Goal: Information Seeking & Learning: Learn about a topic

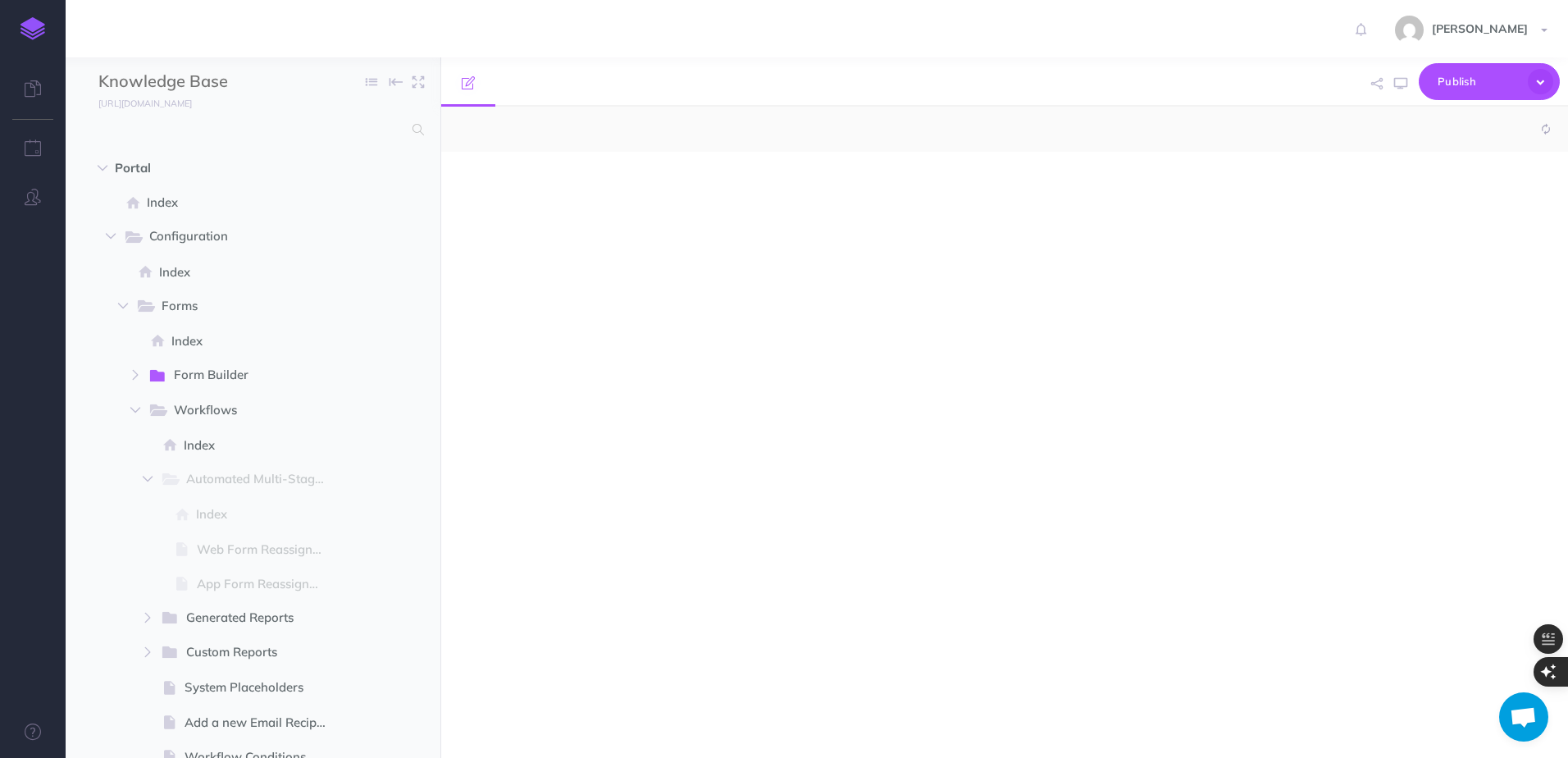
select select "null"
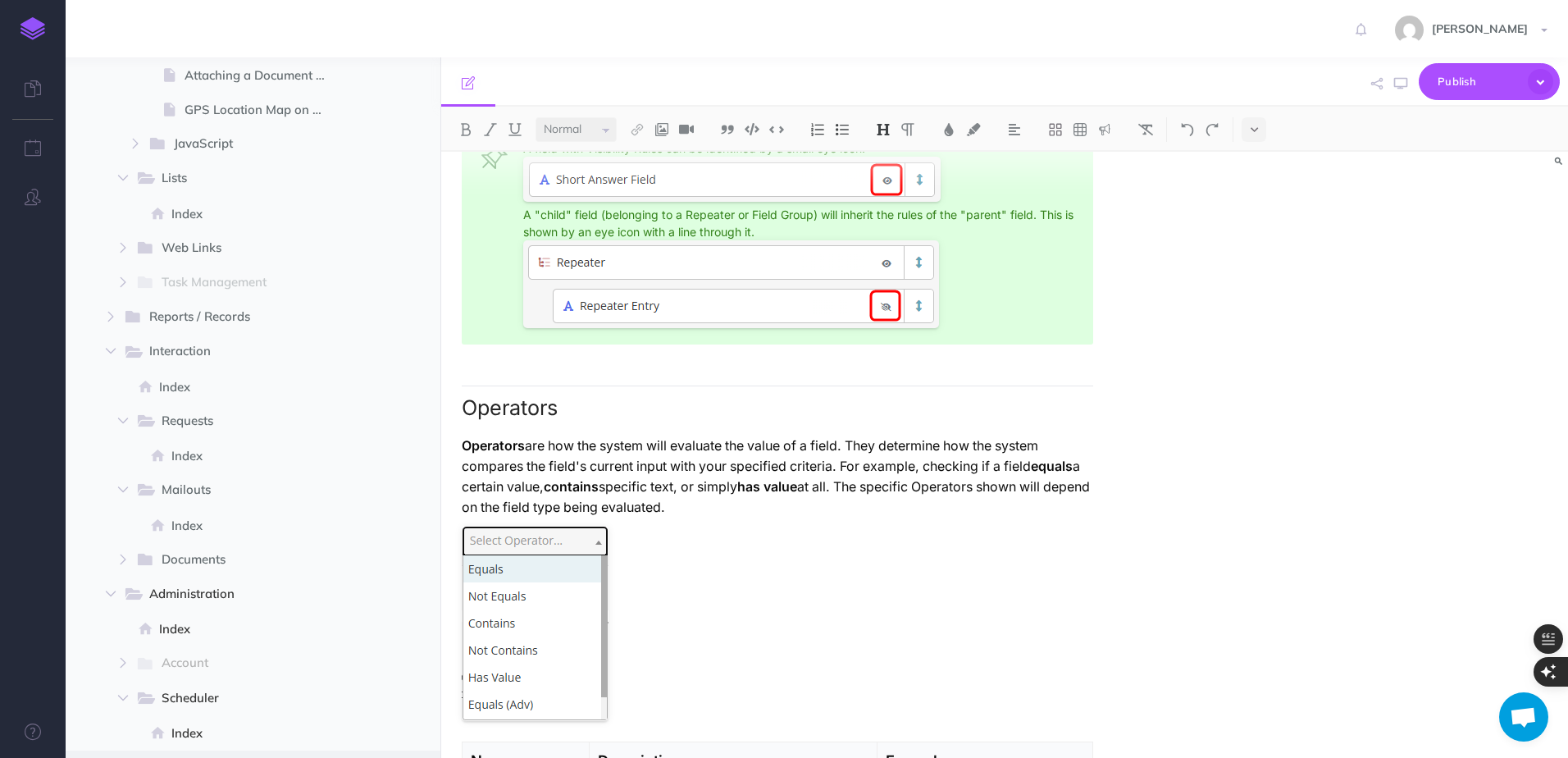
scroll to position [1842, 0]
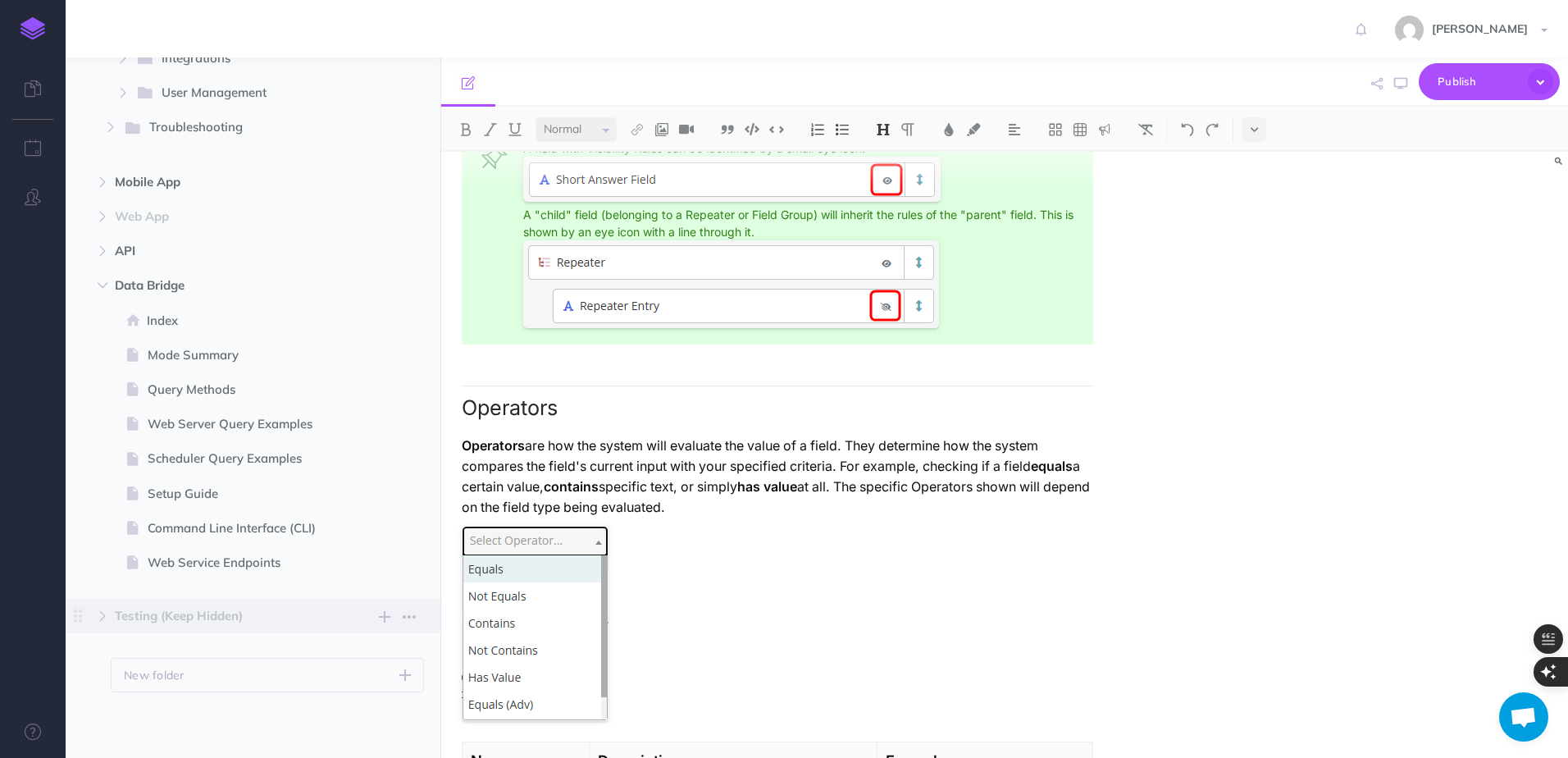
click at [178, 622] on span "Testing (Keep Hidden)" at bounding box center [218, 616] width 206 height 20
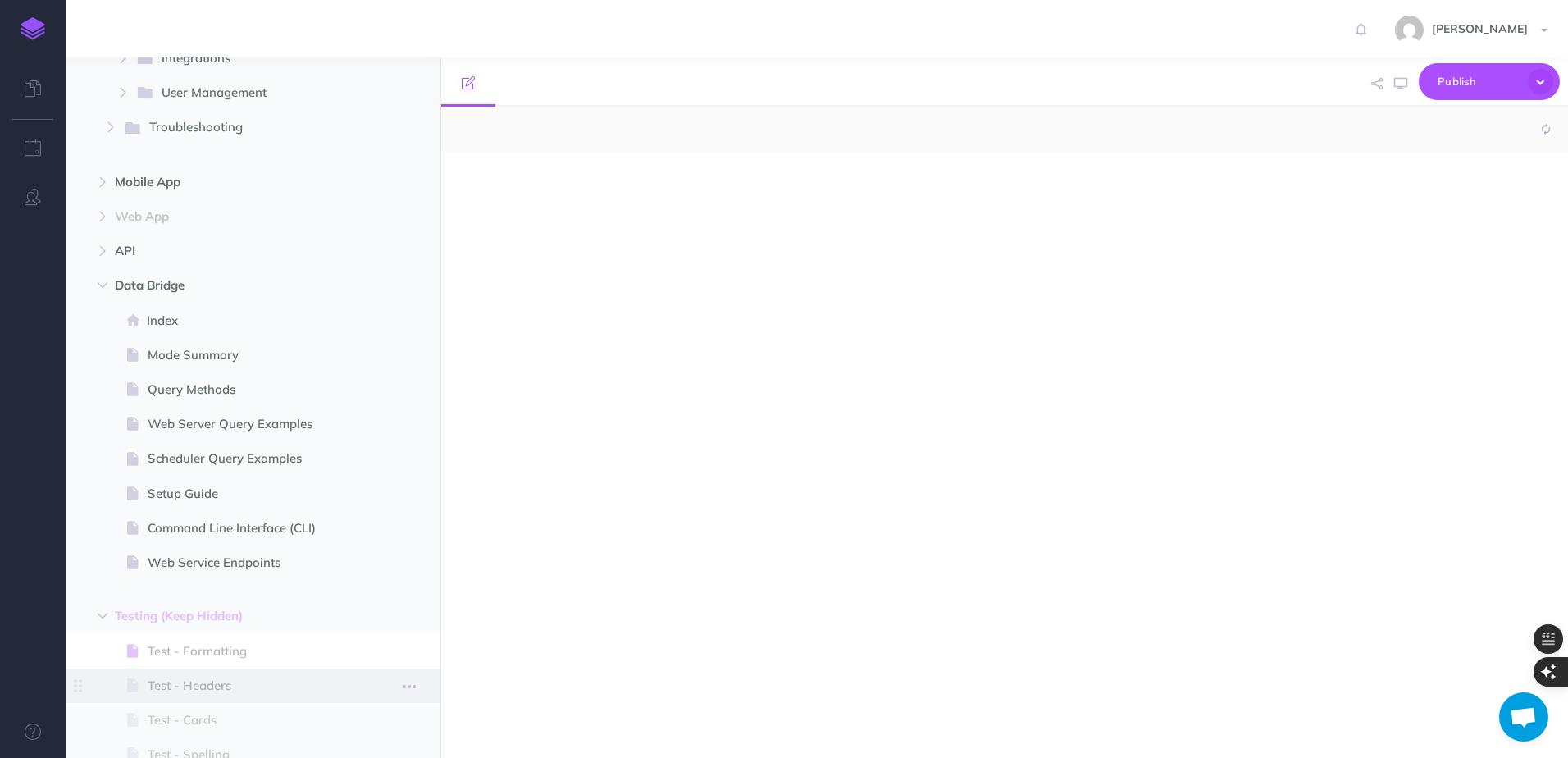
select select "null"
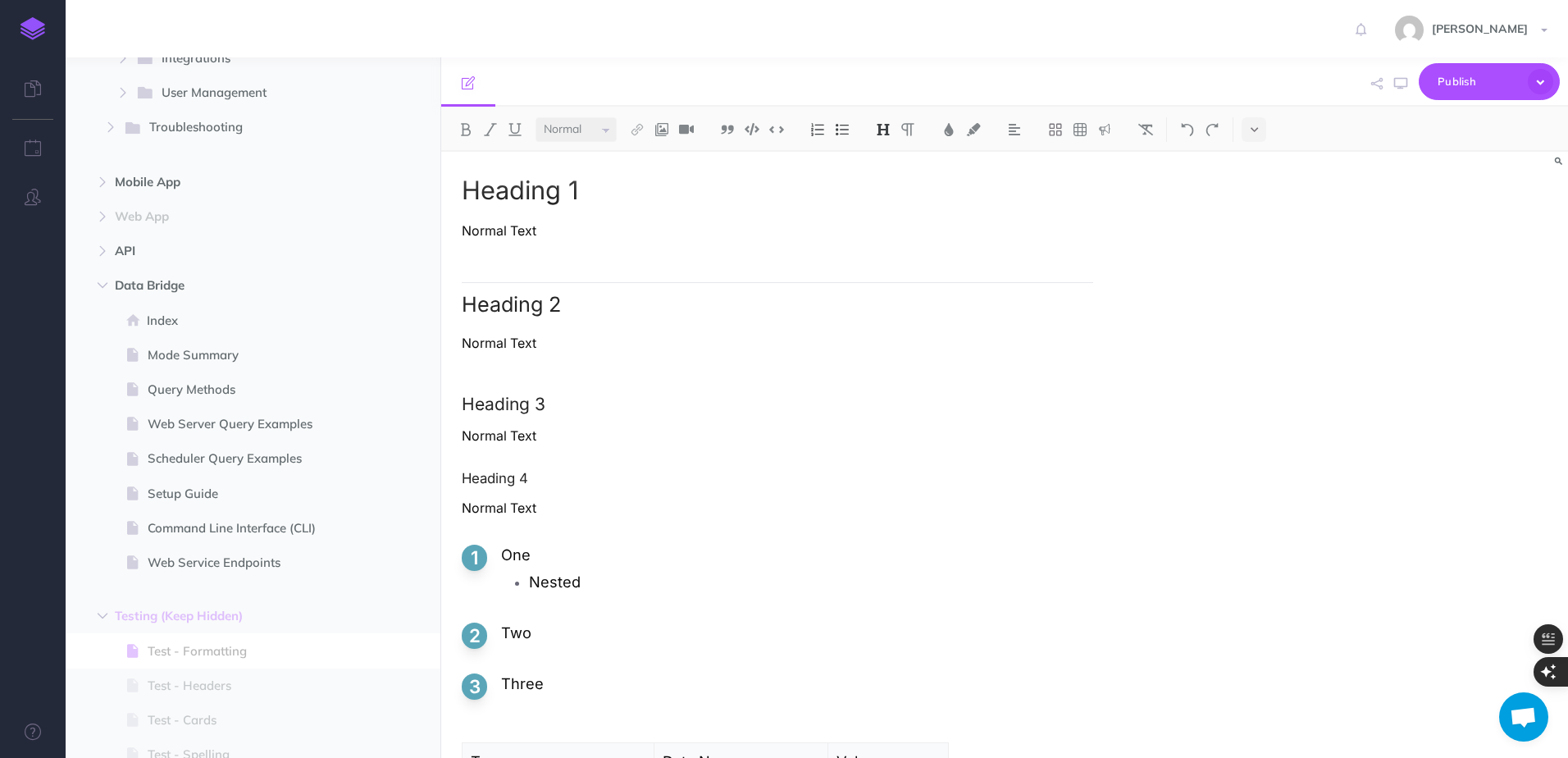
scroll to position [2006, 0]
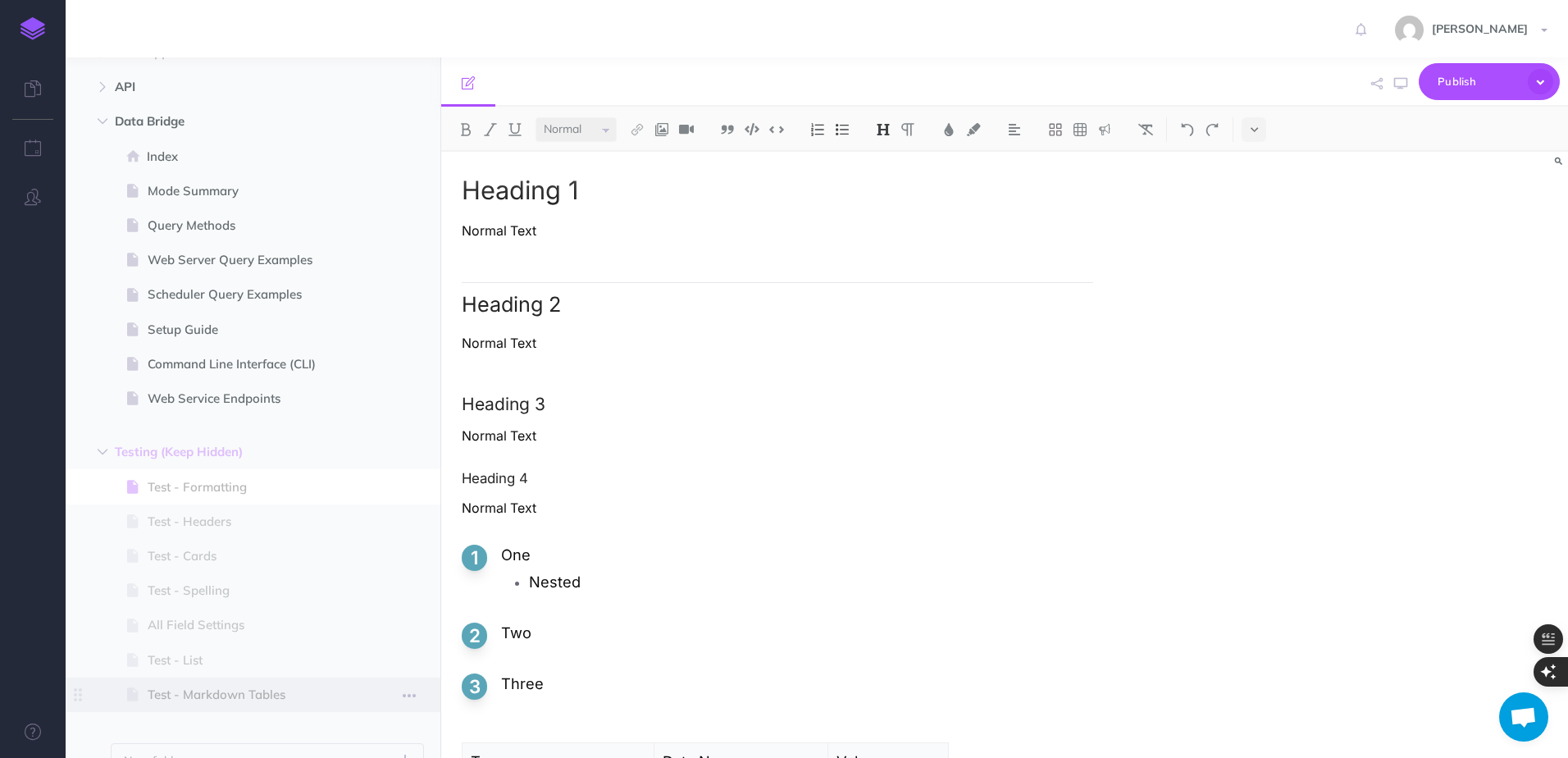
click at [242, 694] on span "Test - Markdown Tables" at bounding box center [244, 695] width 194 height 20
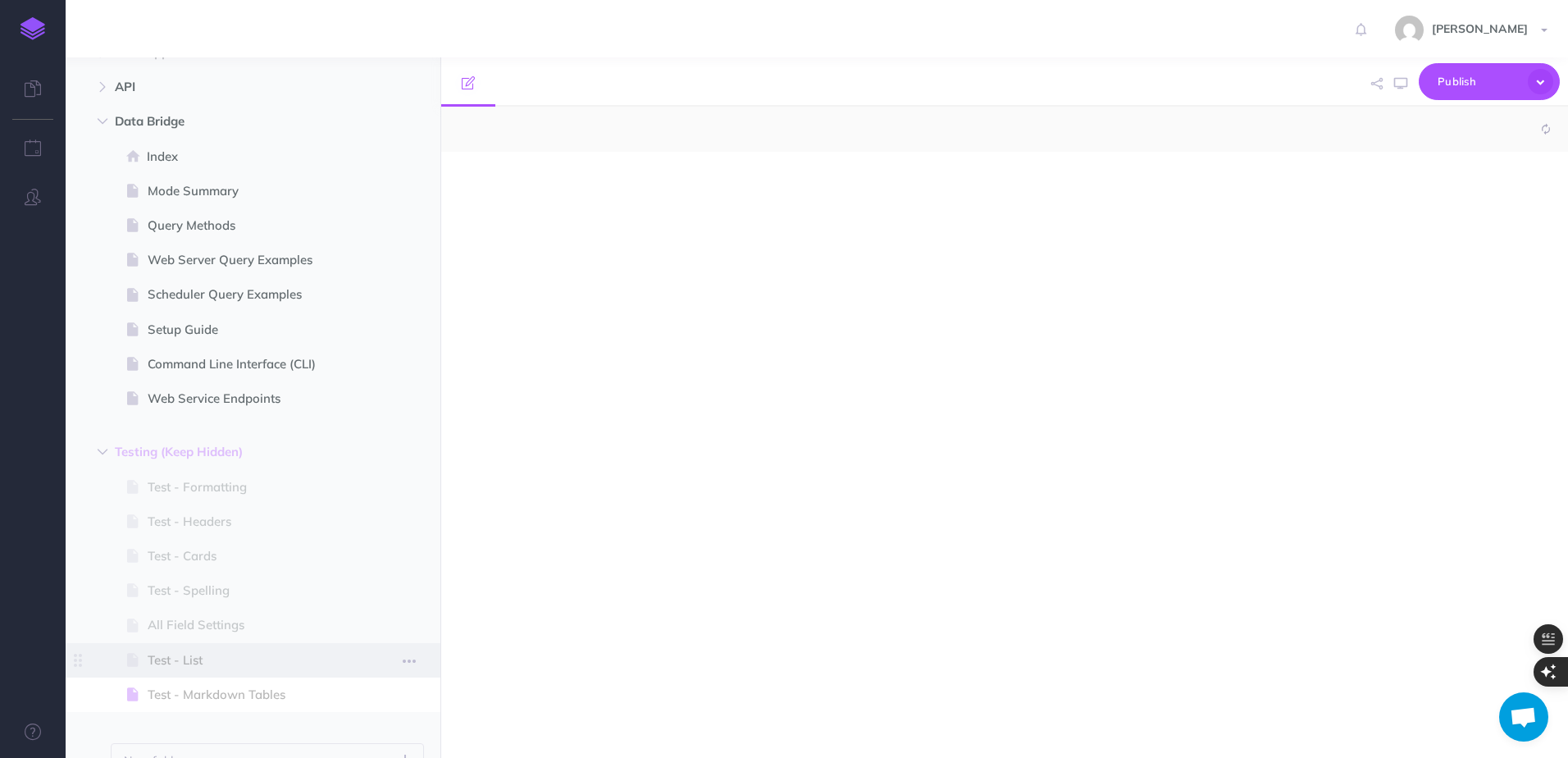
select select "null"
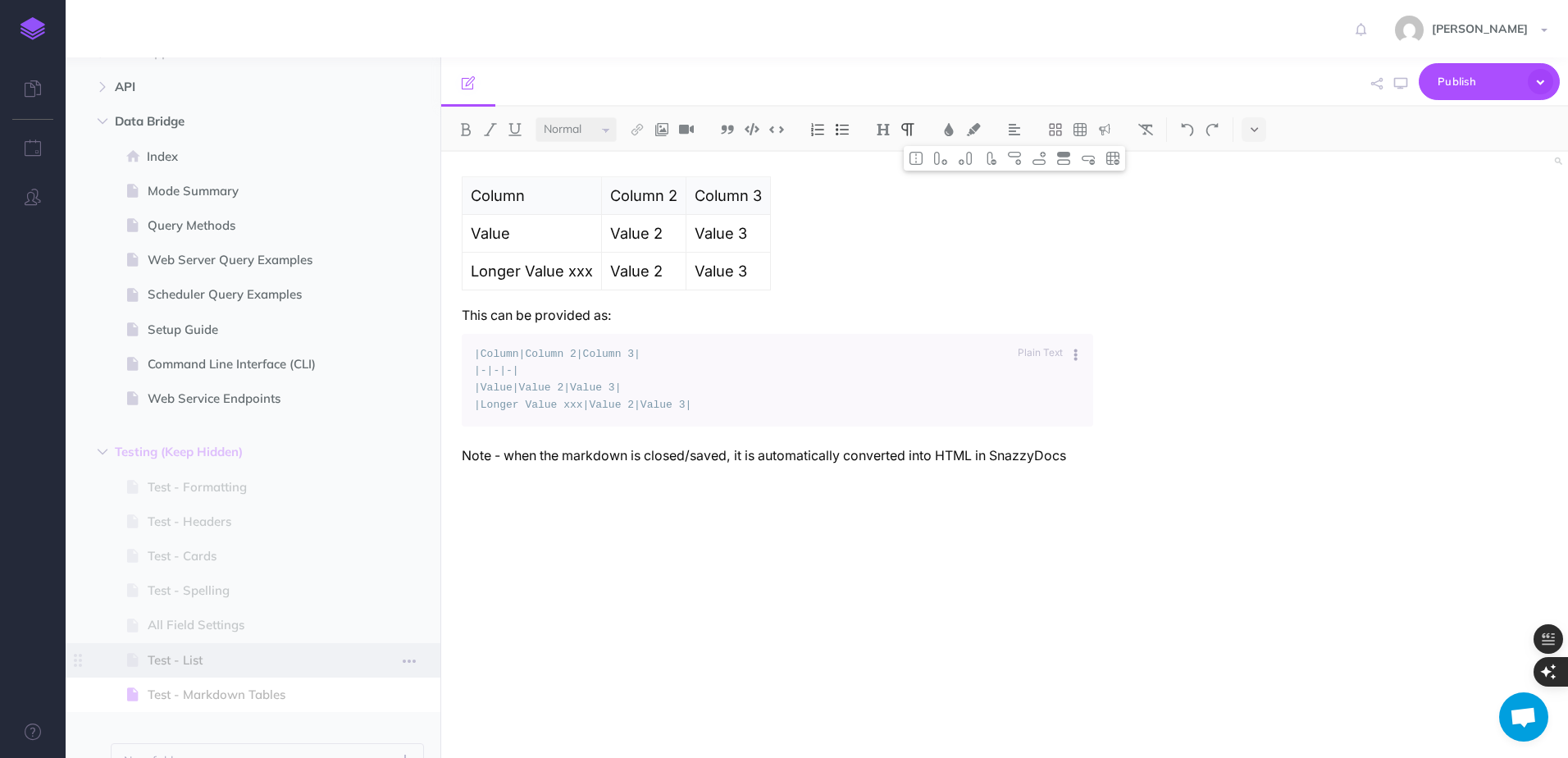
click at [211, 655] on span "Test - List" at bounding box center [244, 660] width 194 height 20
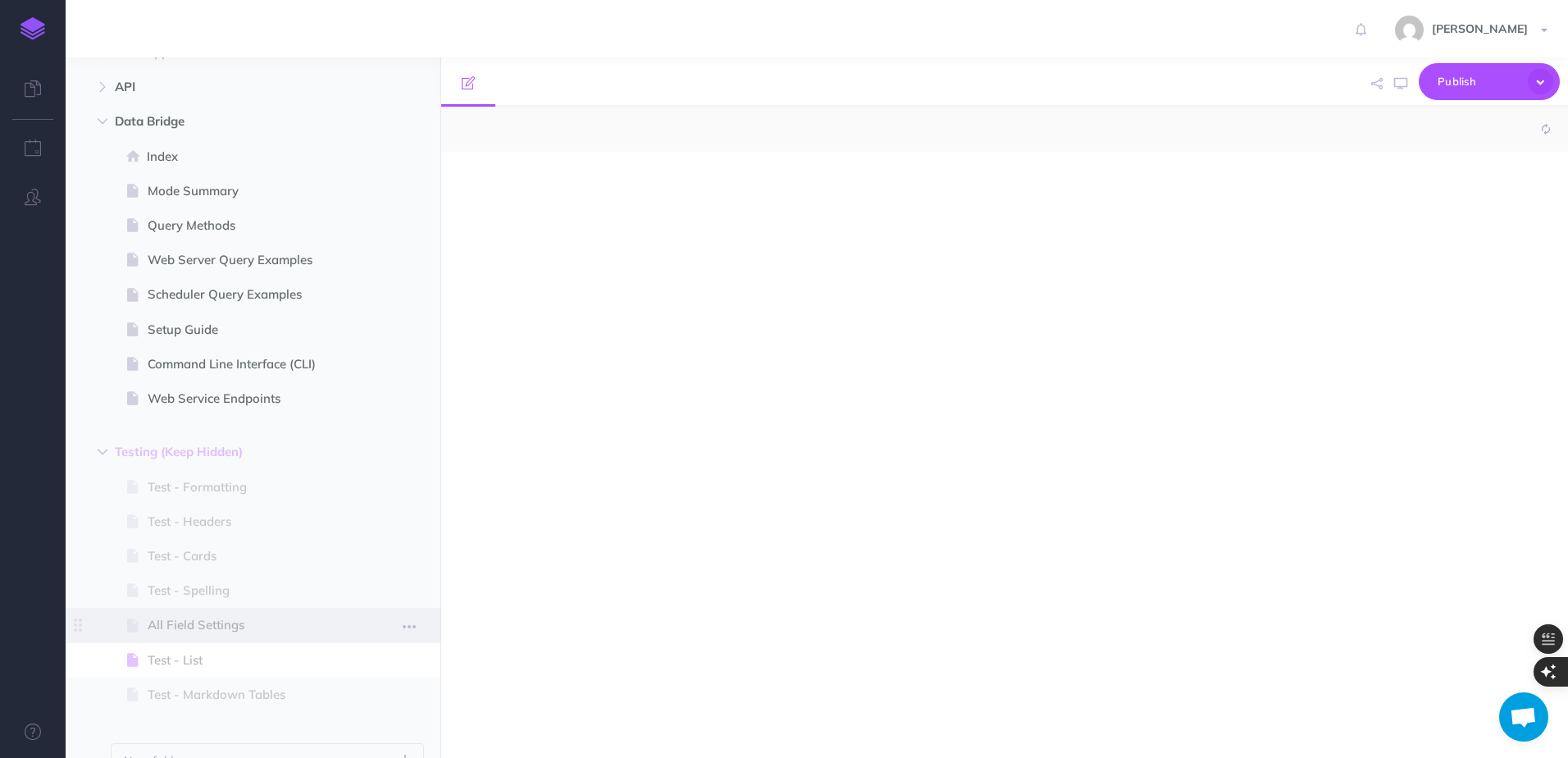
select select "null"
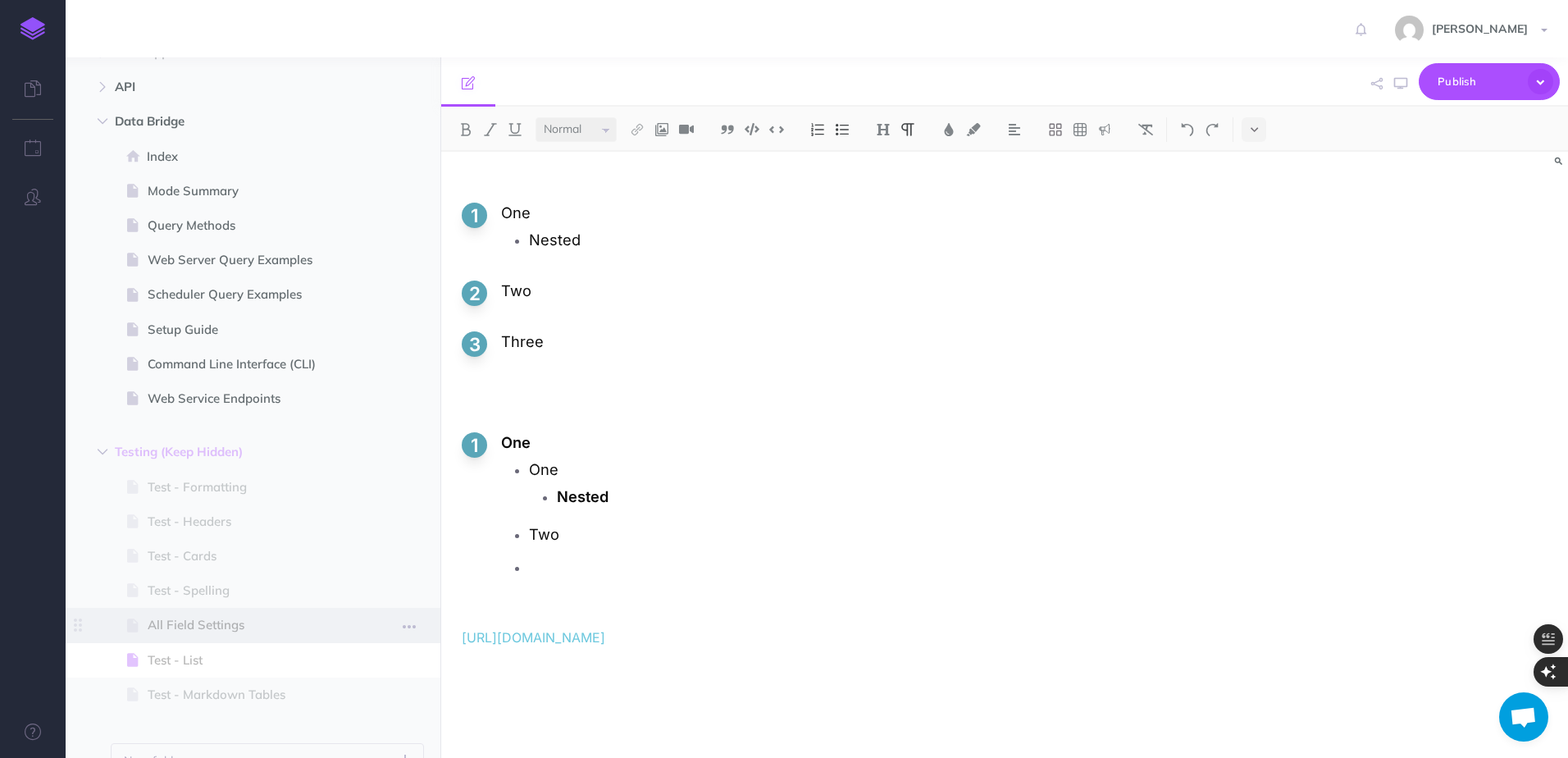
click at [228, 618] on span "All Field Settings" at bounding box center [244, 625] width 194 height 20
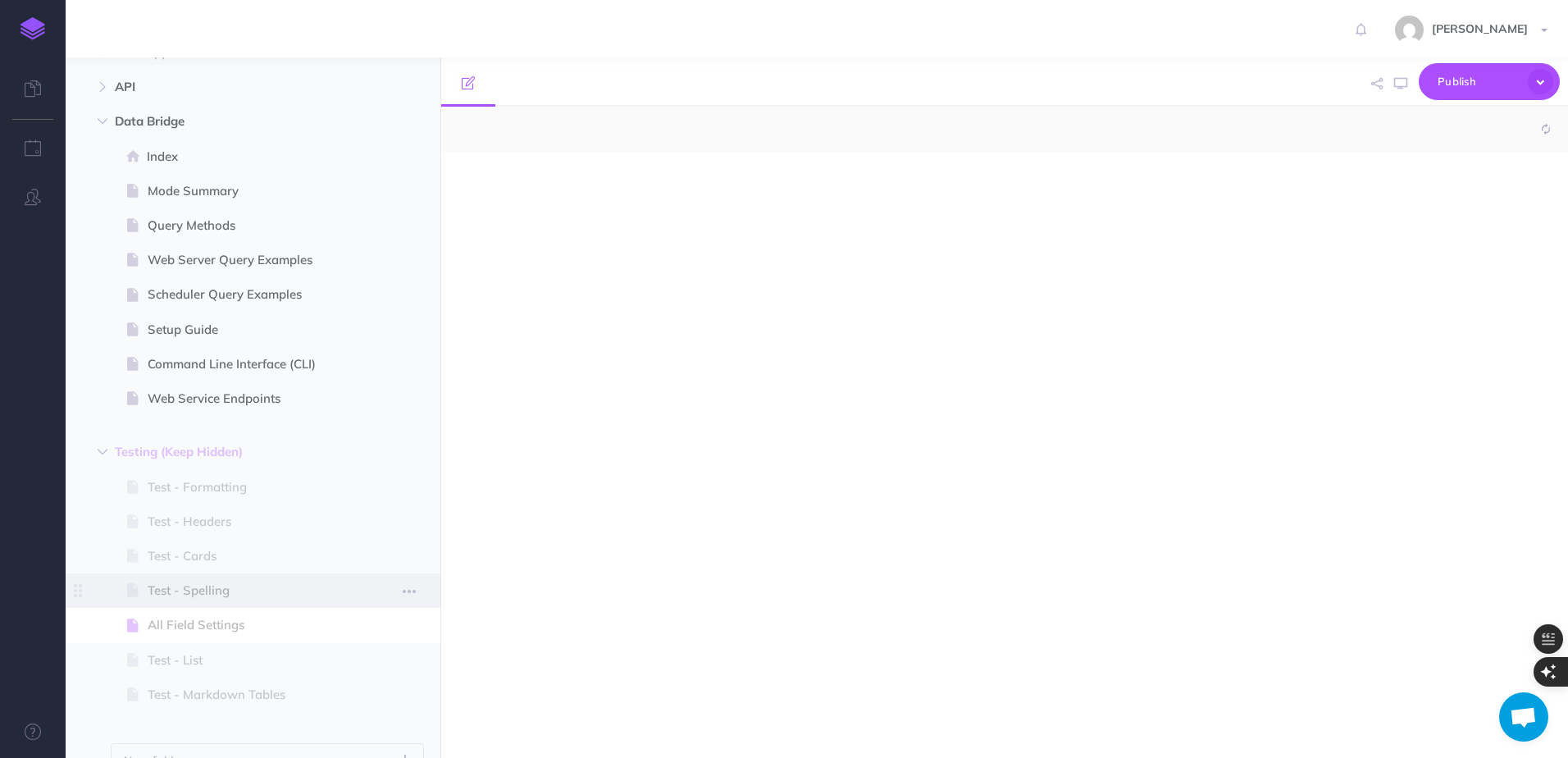
select select "null"
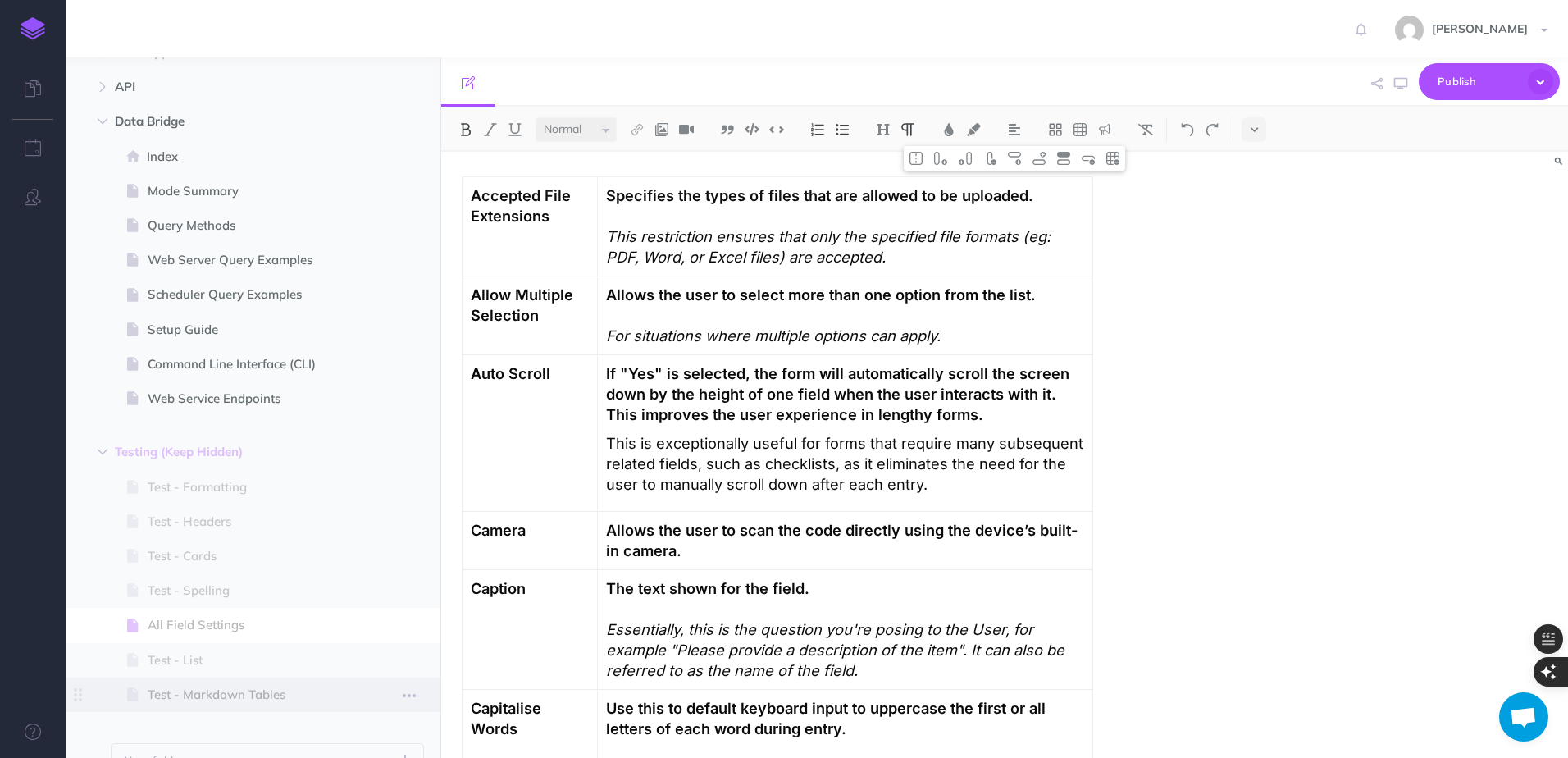
click at [244, 689] on span "Test - Markdown Tables" at bounding box center [244, 695] width 194 height 20
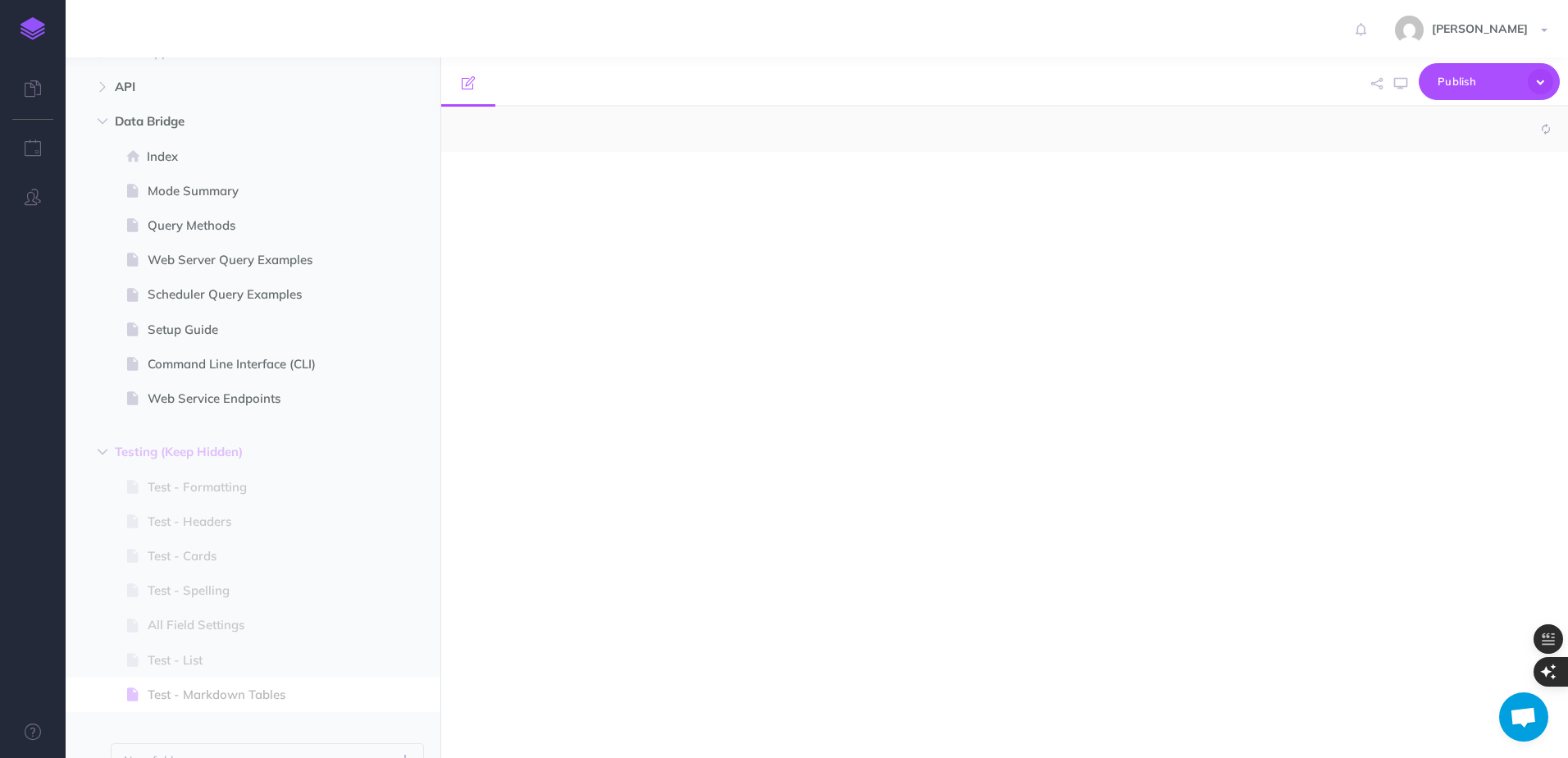
select select "null"
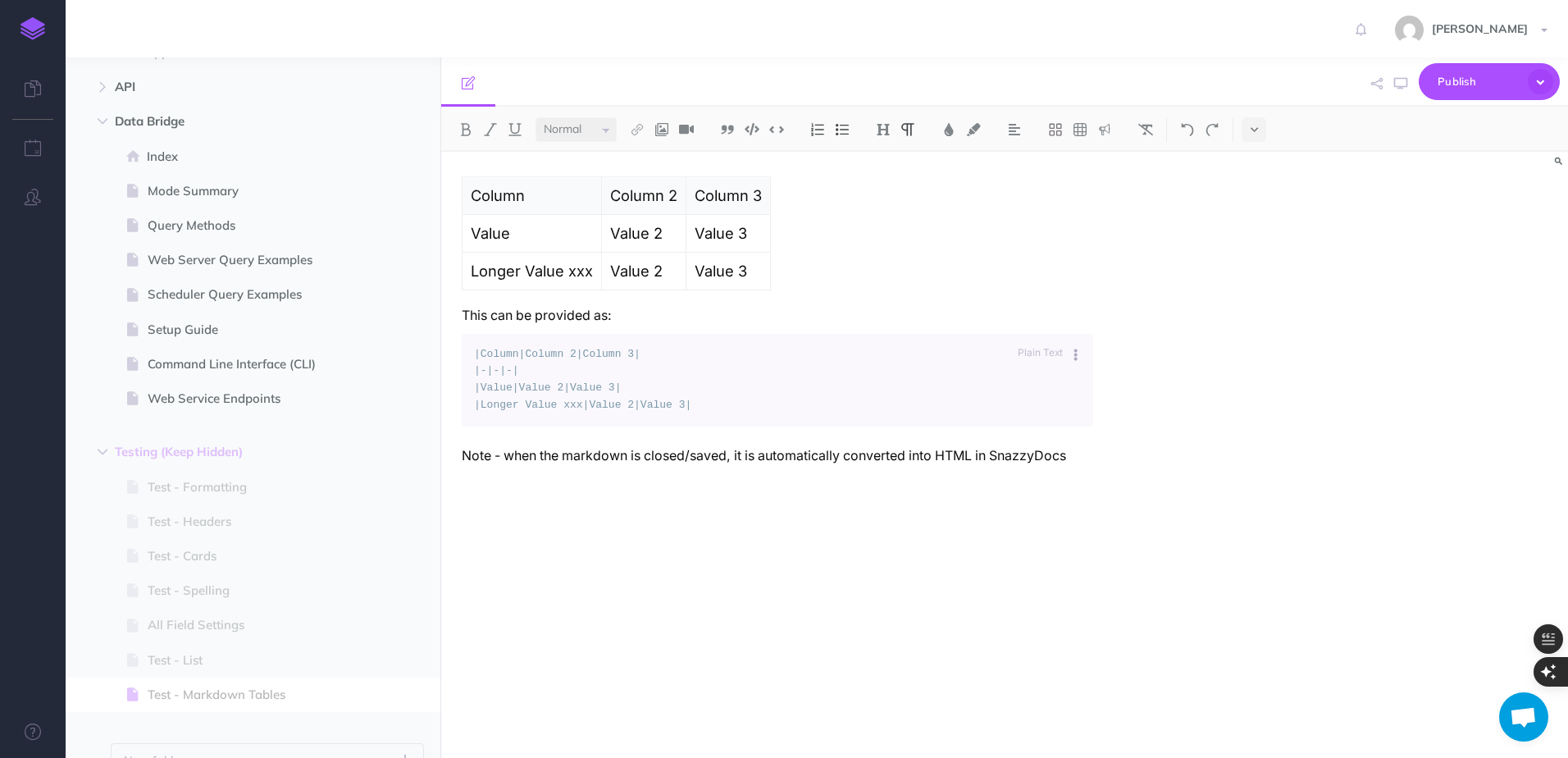
click at [743, 513] on div "Column Column 2 Column 3 Value Value 2 Value 3 Longer Value xxx Value 2 Value 3…" at bounding box center [778, 446] width 673 height 591
click at [242, 596] on span "Test - Spelling" at bounding box center [244, 591] width 194 height 20
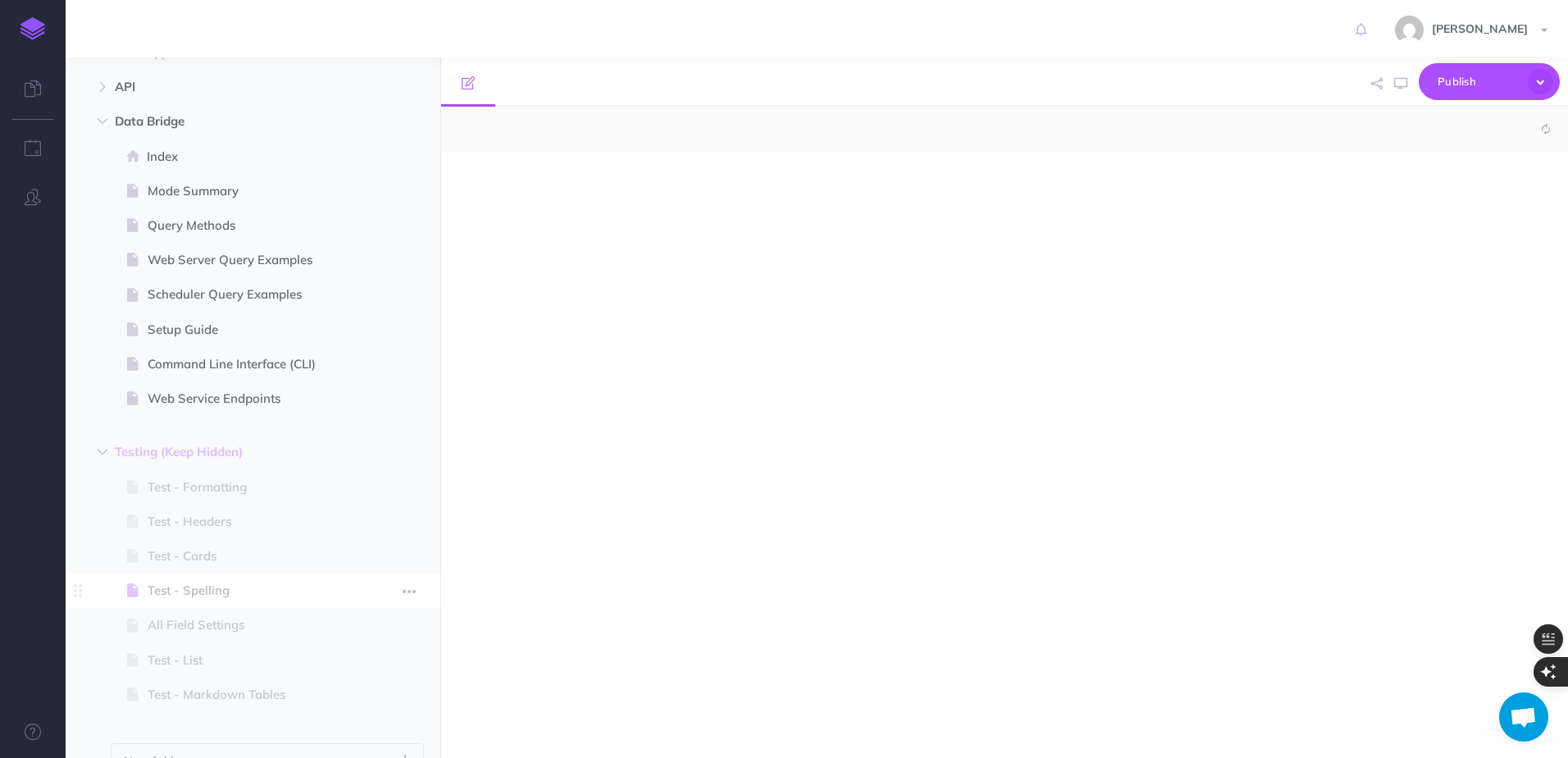
select select "null"
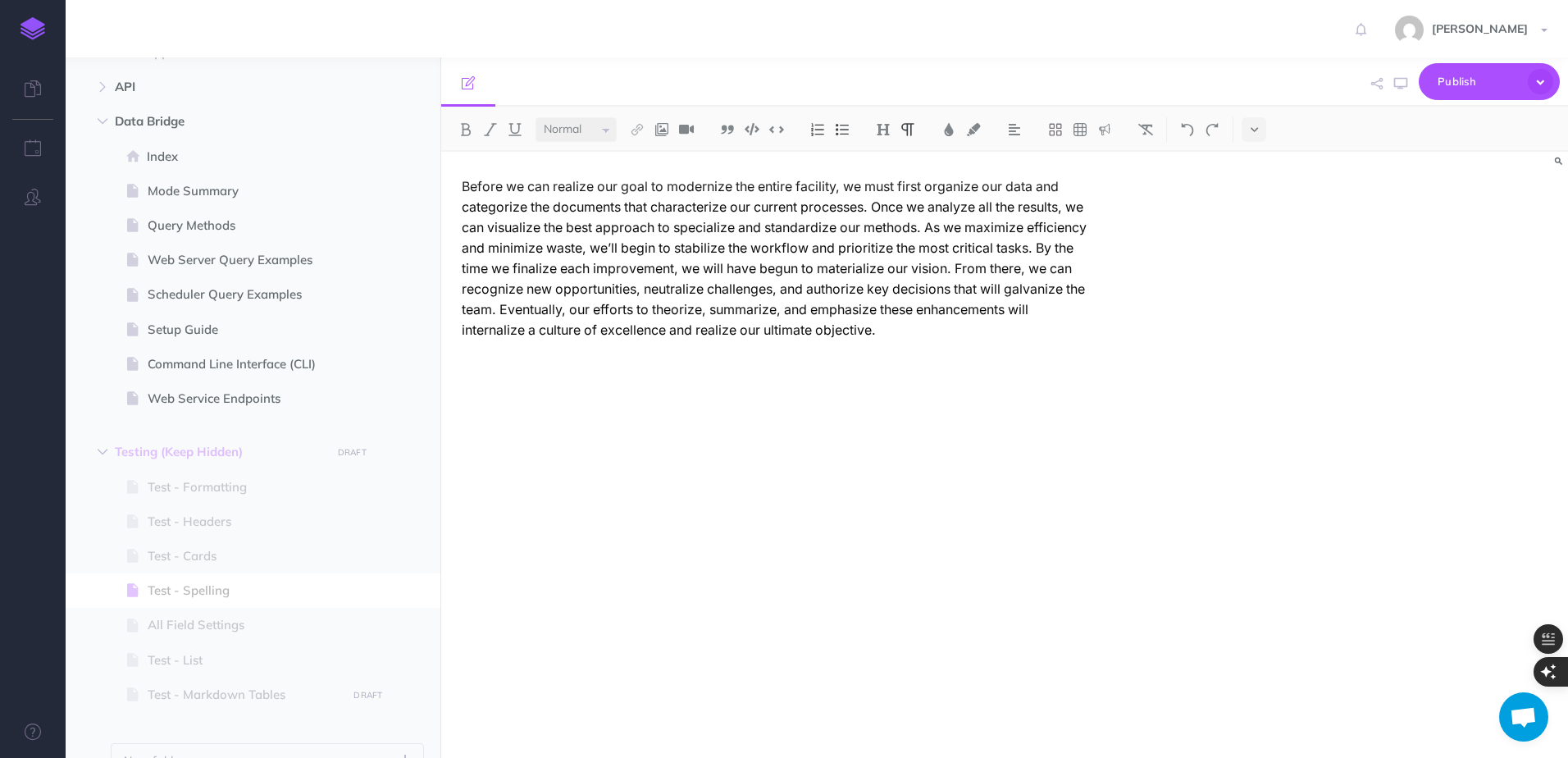
click at [765, 255] on p "Before we can realize our goal to modernize the entire facility, we must first …" at bounding box center [778, 259] width 632 height 165
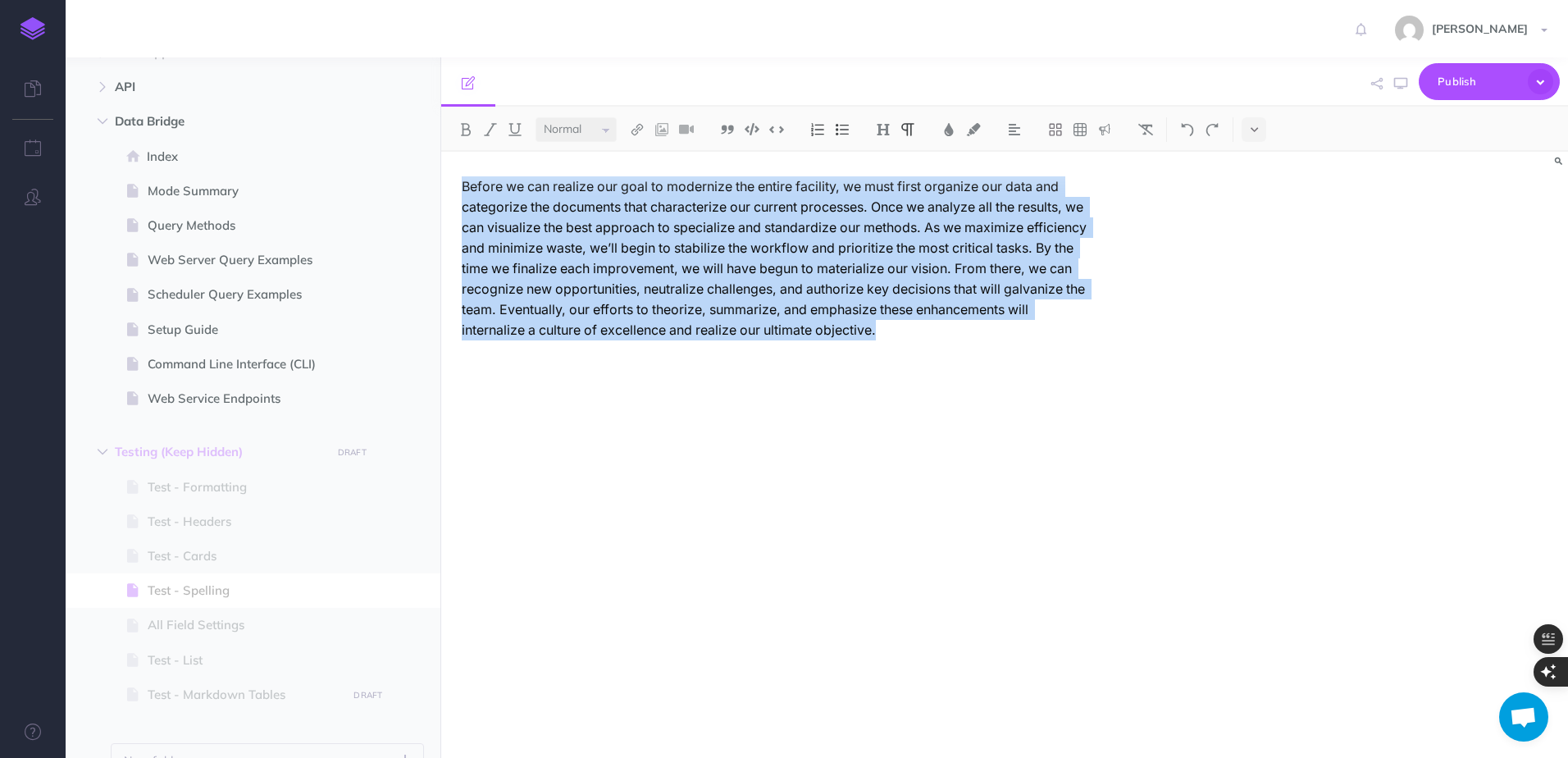
copy p "Before we can realize our goal to modernize the entire facility, we must first …"
click at [1023, 399] on div "Before we can realize our goal to modernize the entire facility, we must first …" at bounding box center [778, 446] width 673 height 591
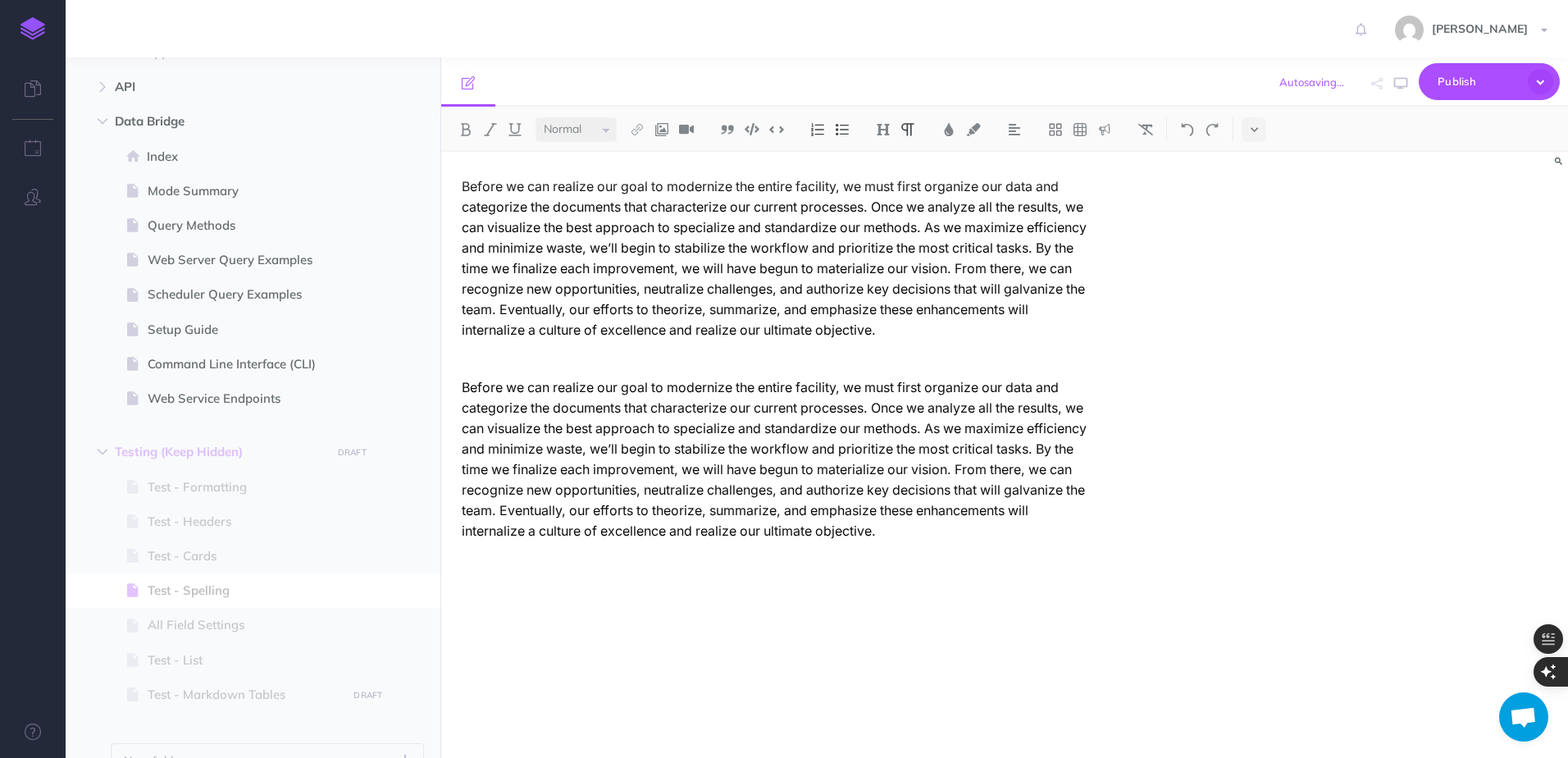
click at [707, 445] on p "Before we can realize our goal to modernize the entire facility, we must first …" at bounding box center [778, 459] width 632 height 165
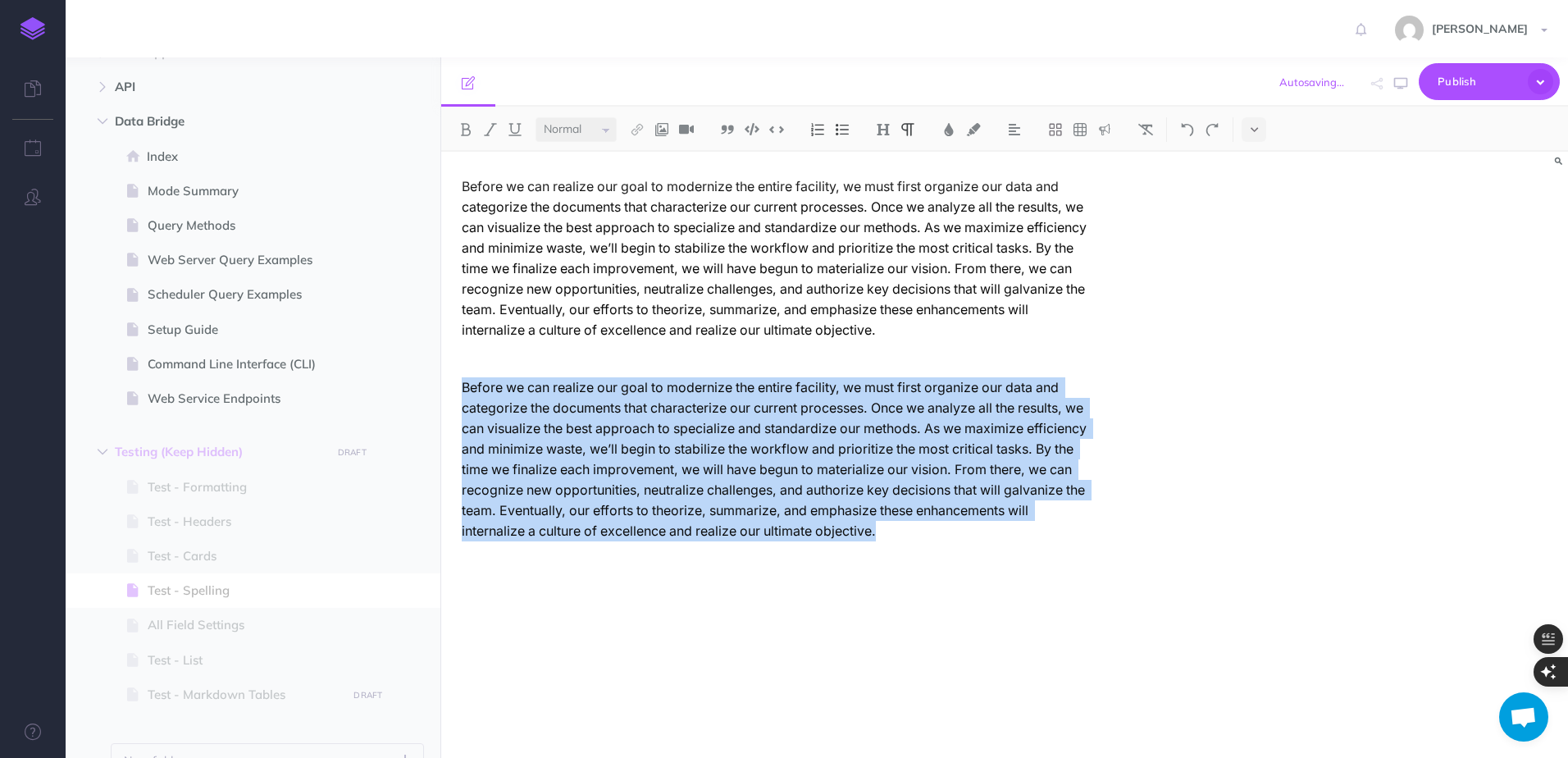
click at [707, 445] on p "Before we can realize our goal to modernize the entire facility, we must first …" at bounding box center [778, 459] width 632 height 165
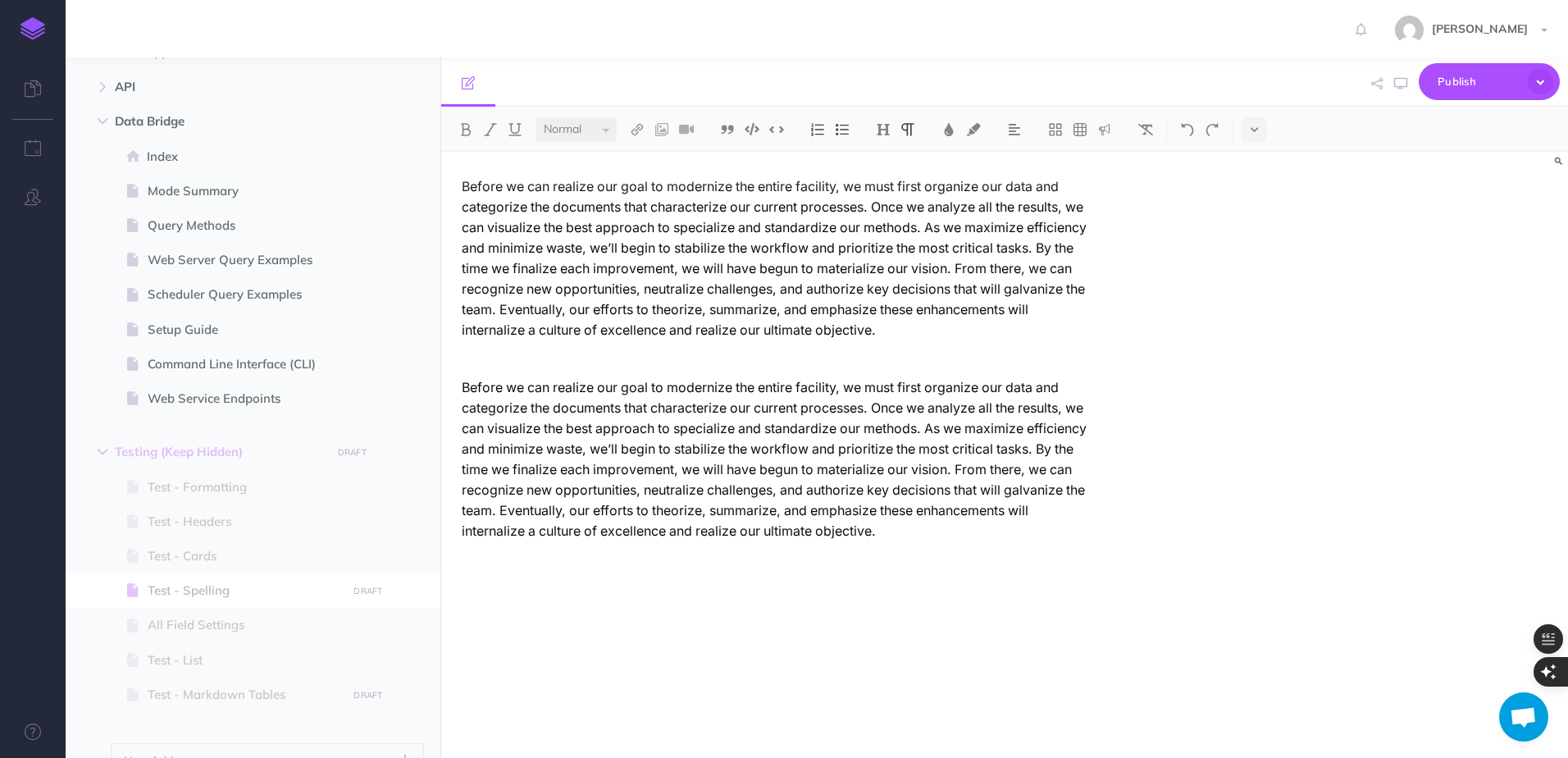
click at [637, 426] on p "Before we can realize our goal to modernize the entire facility, we must first …" at bounding box center [778, 459] width 632 height 165
click at [583, 416] on p "Before we can realize our goal to modernize the entire facility, we must first …" at bounding box center [778, 459] width 632 height 165
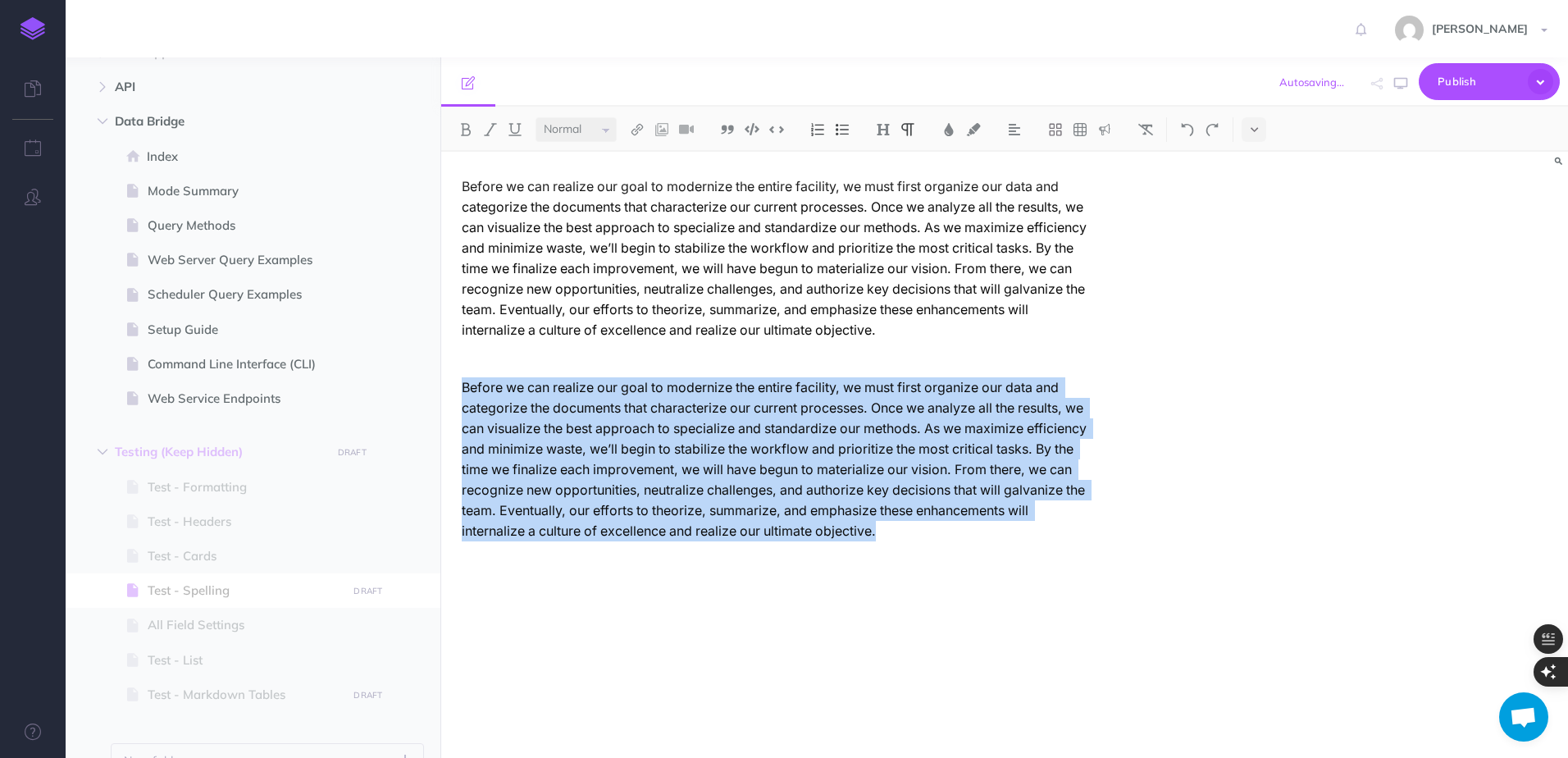
click at [583, 416] on p "Before we can realize our goal to modernize the entire facility, we must first …" at bounding box center [778, 459] width 632 height 165
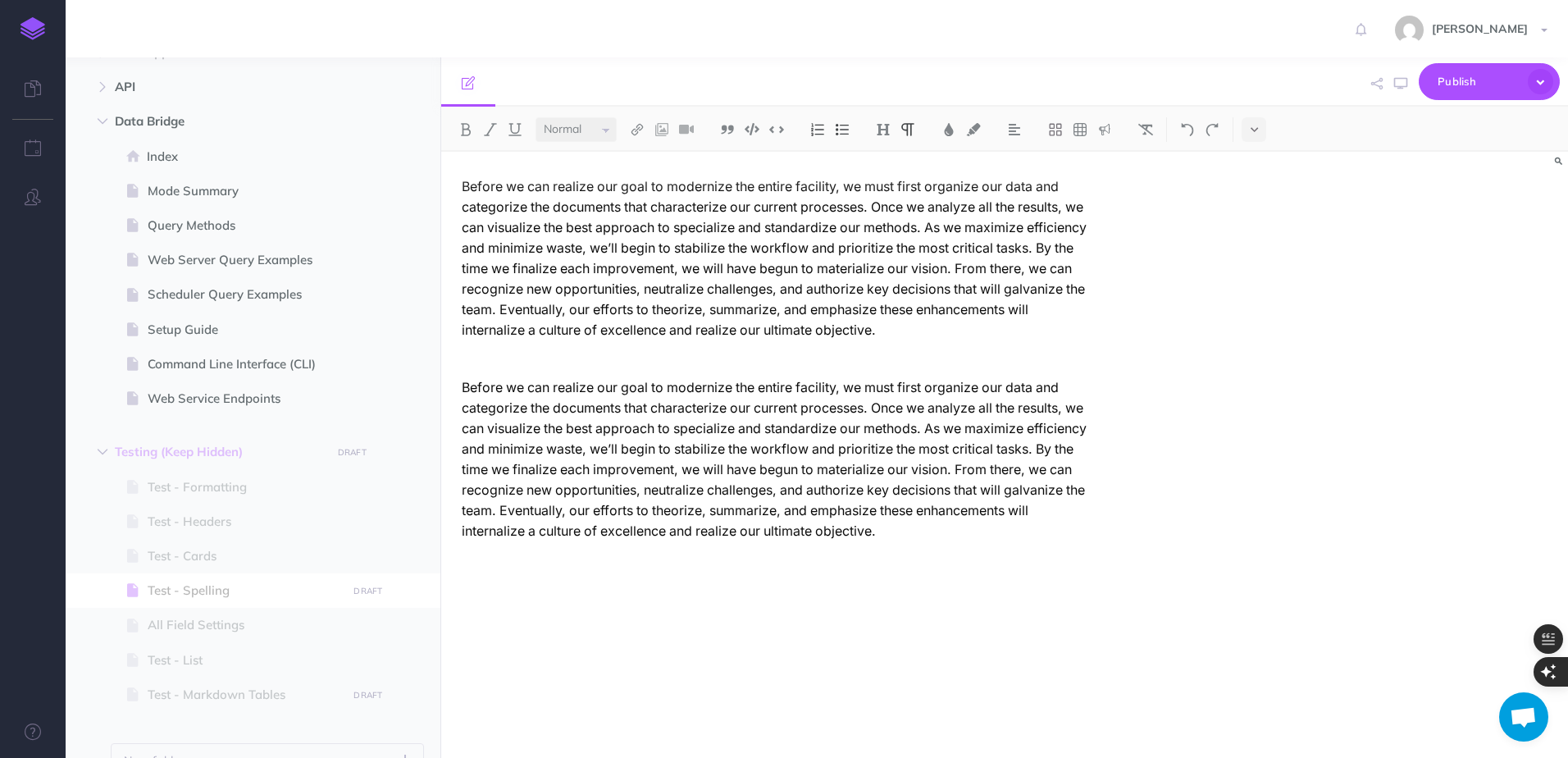
click at [1143, 333] on html "Toggle Navigation [PERSON_NAME] Settings Account Settings Teams Create Team Cul…" at bounding box center [784, 758] width 1568 height 1517
click at [489, 389] on p "Before we can realize our goal to modernize the entire facility, we must first …" at bounding box center [778, 459] width 632 height 165
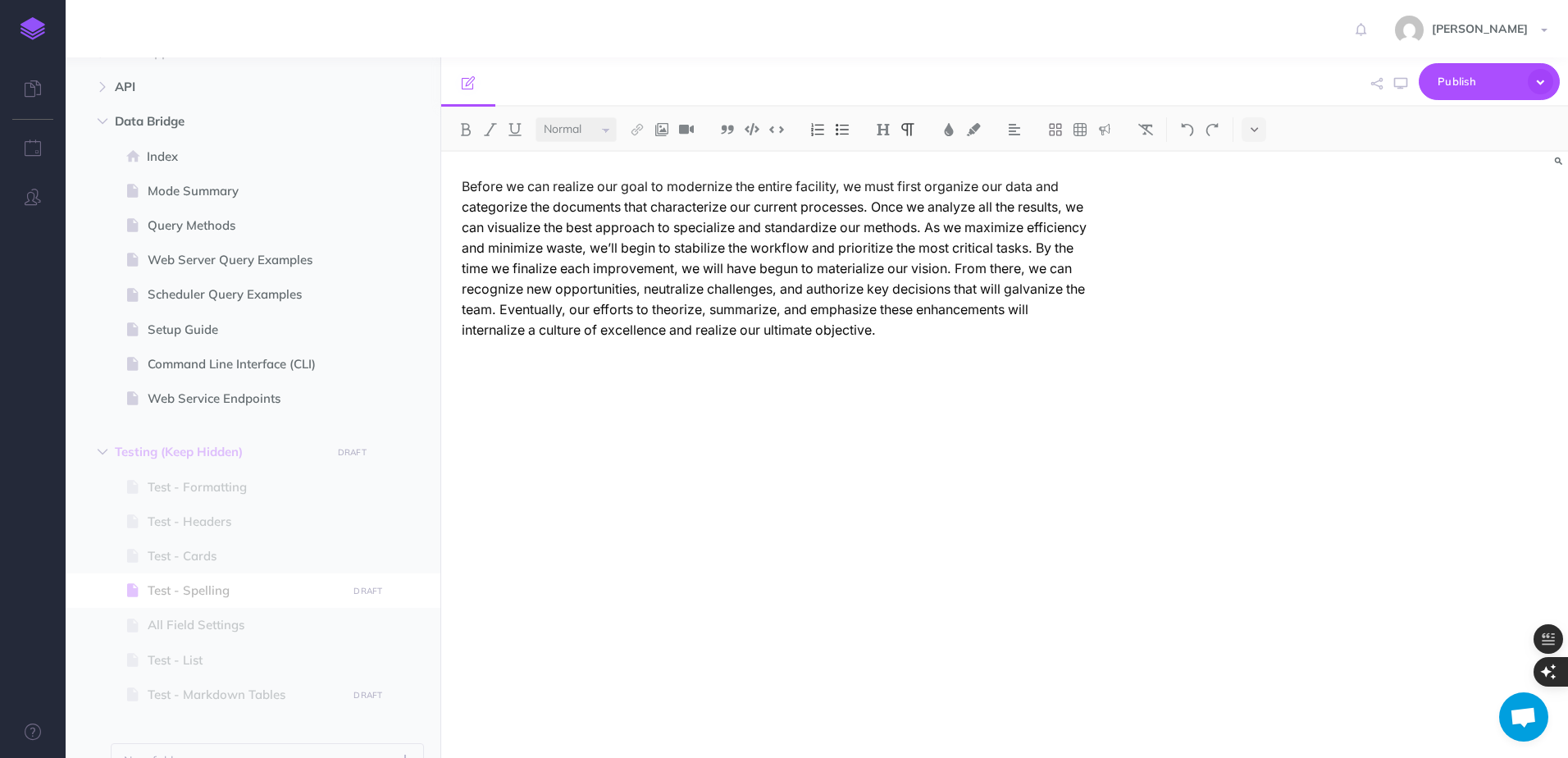
click at [500, 382] on div "Before we can realize our goal to modernize the entire facility, we must first …" at bounding box center [778, 446] width 673 height 591
click at [485, 391] on div "Before we can realize our goal to modernize the entire facility, we must first …" at bounding box center [778, 446] width 673 height 591
click at [1046, 404] on div "Before we can realize our goal to modernize the entire facility, we must first …" at bounding box center [778, 446] width 673 height 591
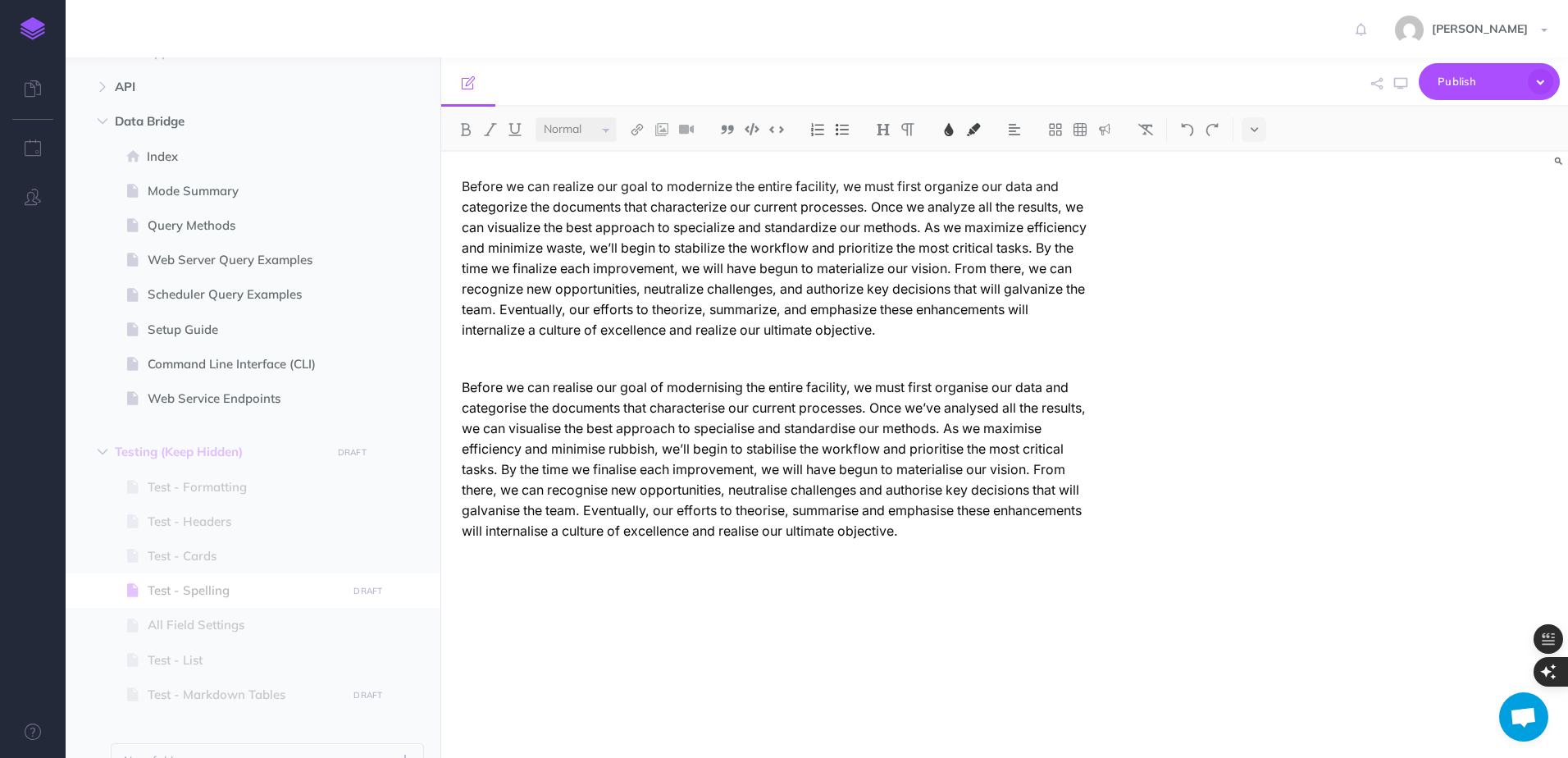
click at [541, 403] on p "Before we can realise our goal of modernising the entire facility, we must firs…" at bounding box center [778, 459] width 632 height 165
